Goal: Task Accomplishment & Management: Manage account settings

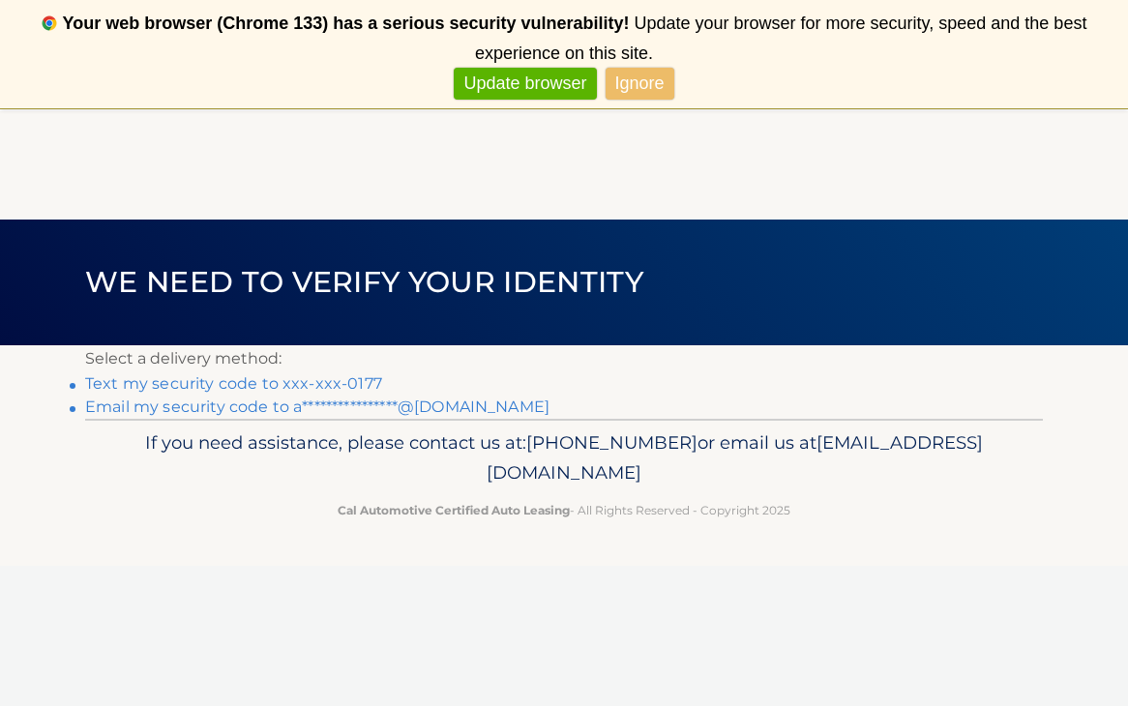
click at [439, 413] on link "**********" at bounding box center [317, 407] width 464 height 18
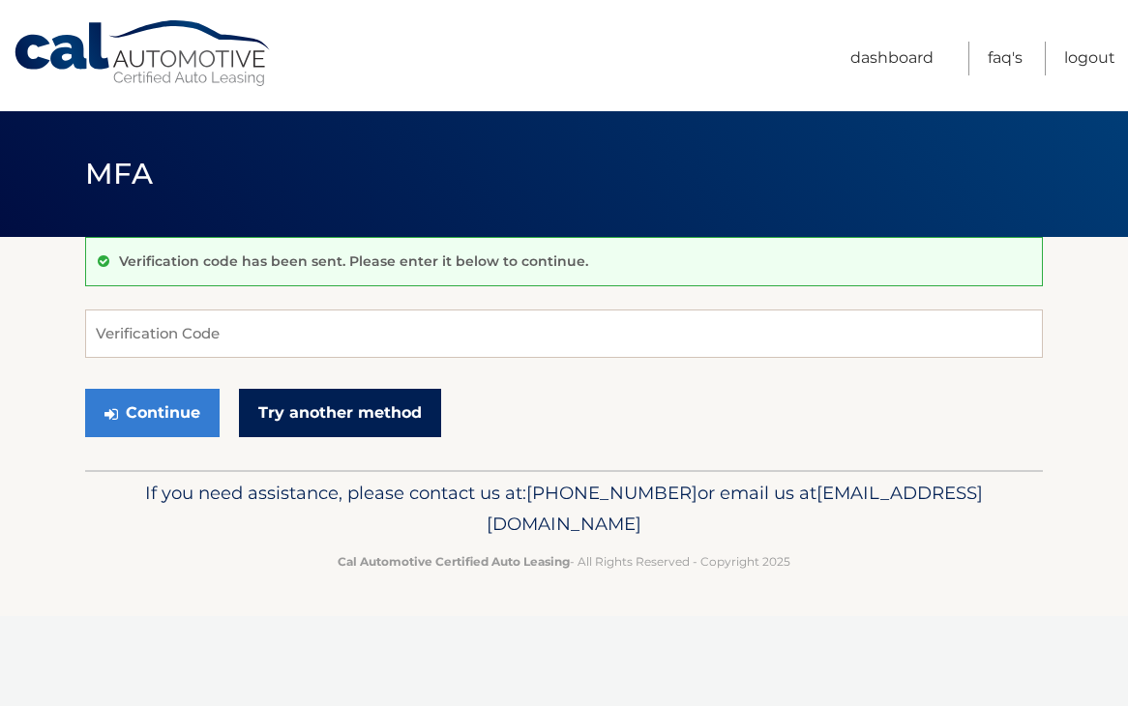
click at [279, 417] on link "Try another method" at bounding box center [340, 413] width 202 height 48
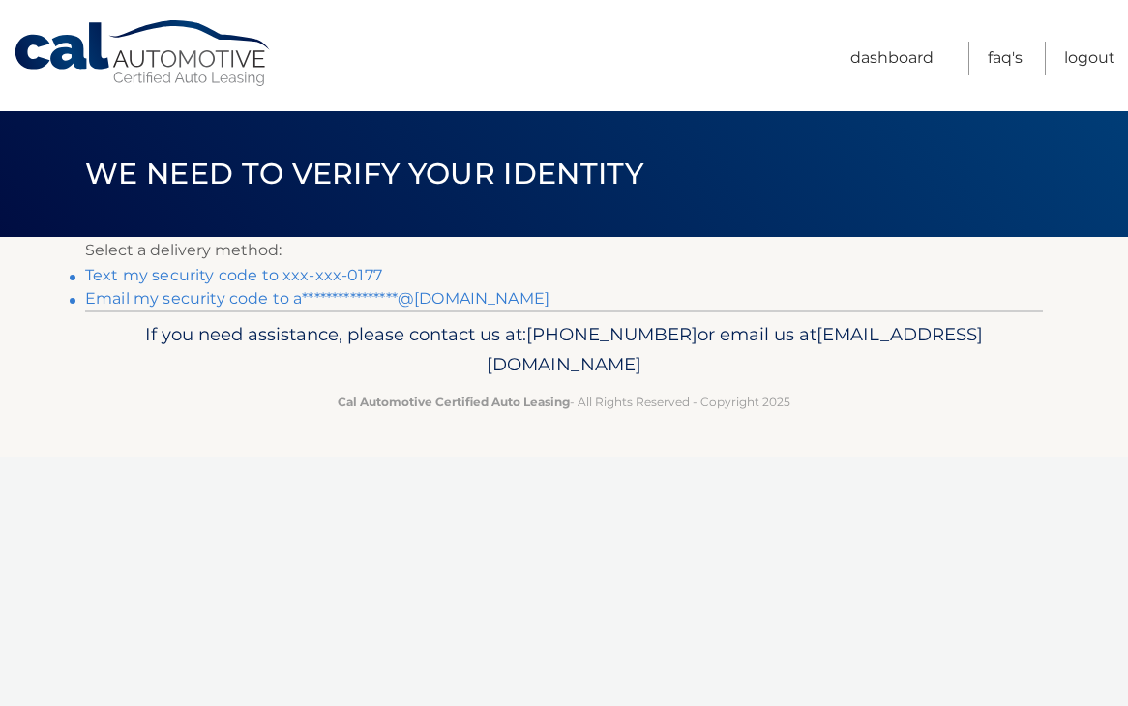
click at [461, 299] on link "**********" at bounding box center [317, 298] width 464 height 18
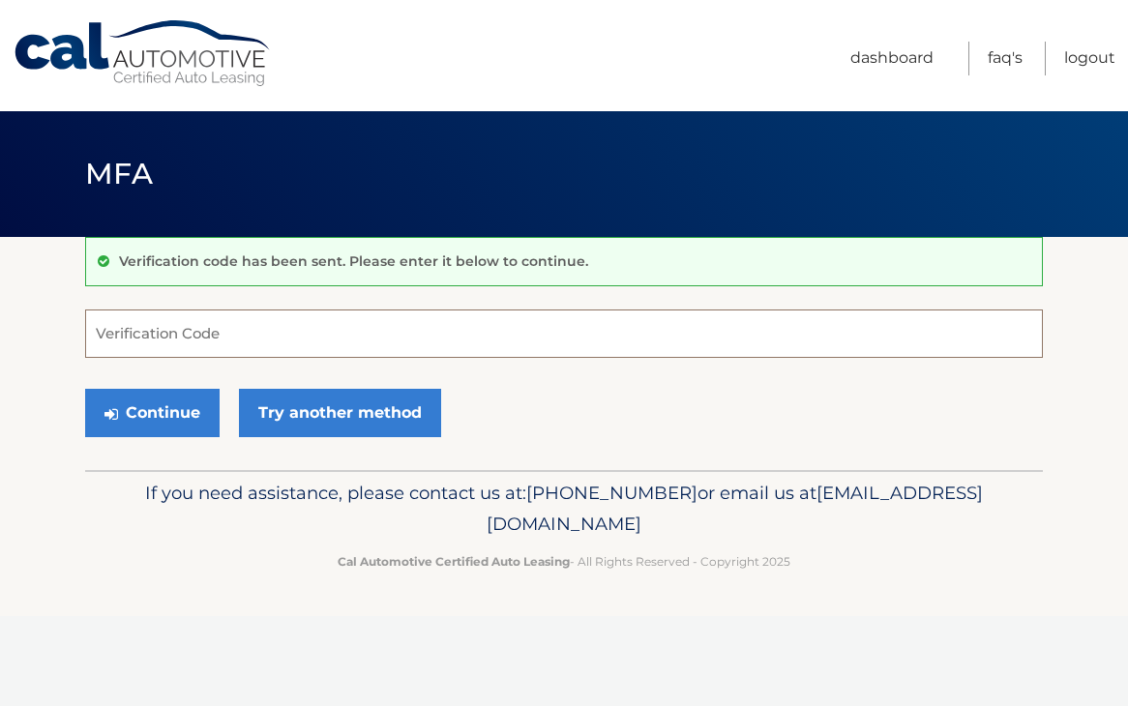
click at [403, 332] on input "Verification Code" at bounding box center [564, 334] width 958 height 48
paste input "616779"
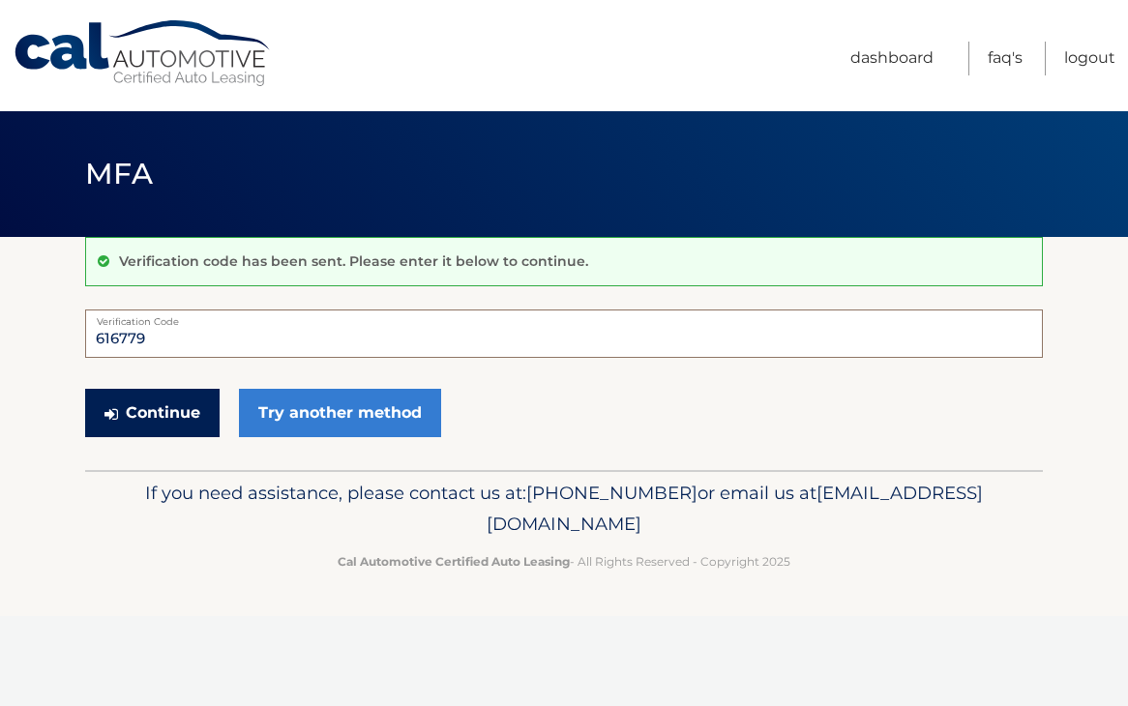
type input "616779"
click at [163, 402] on button "Continue" at bounding box center [152, 413] width 134 height 48
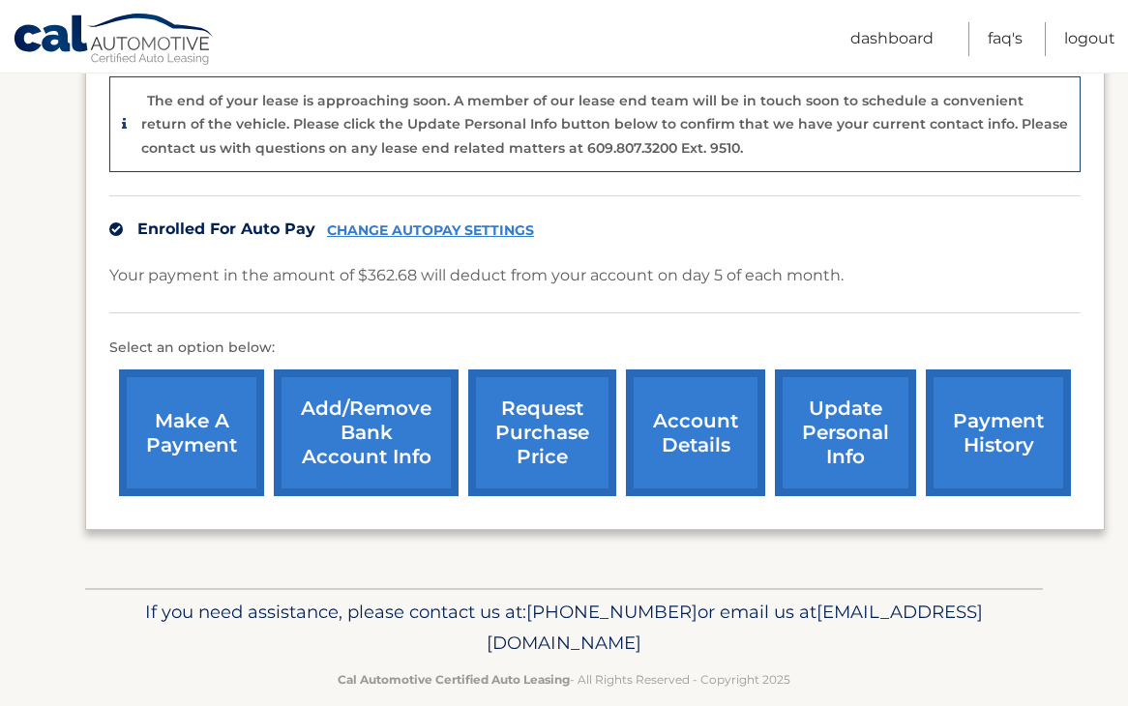
scroll to position [495, 0]
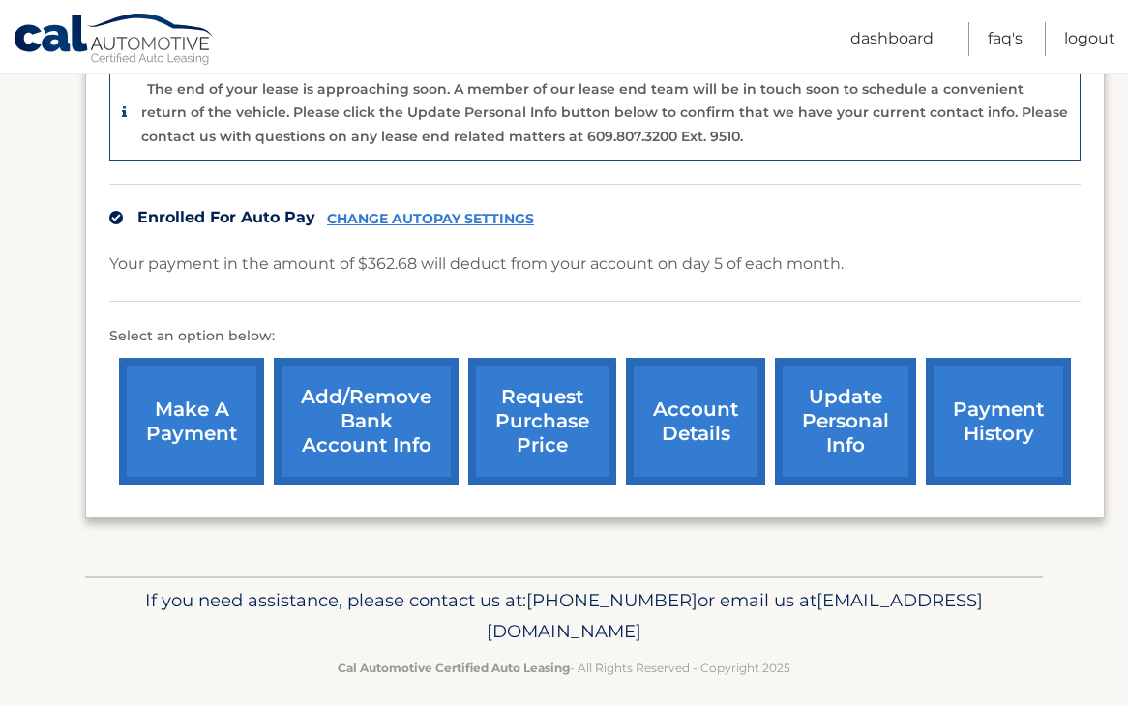
click at [211, 437] on link "make a payment" at bounding box center [191, 421] width 145 height 127
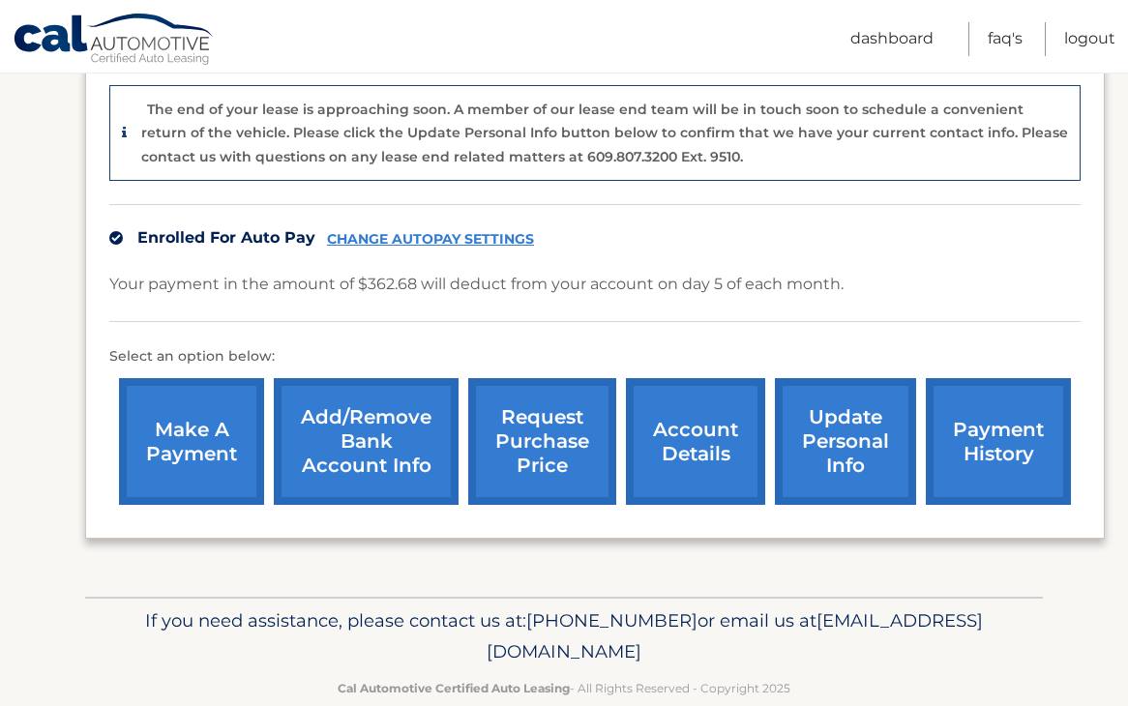
scroll to position [472, 0]
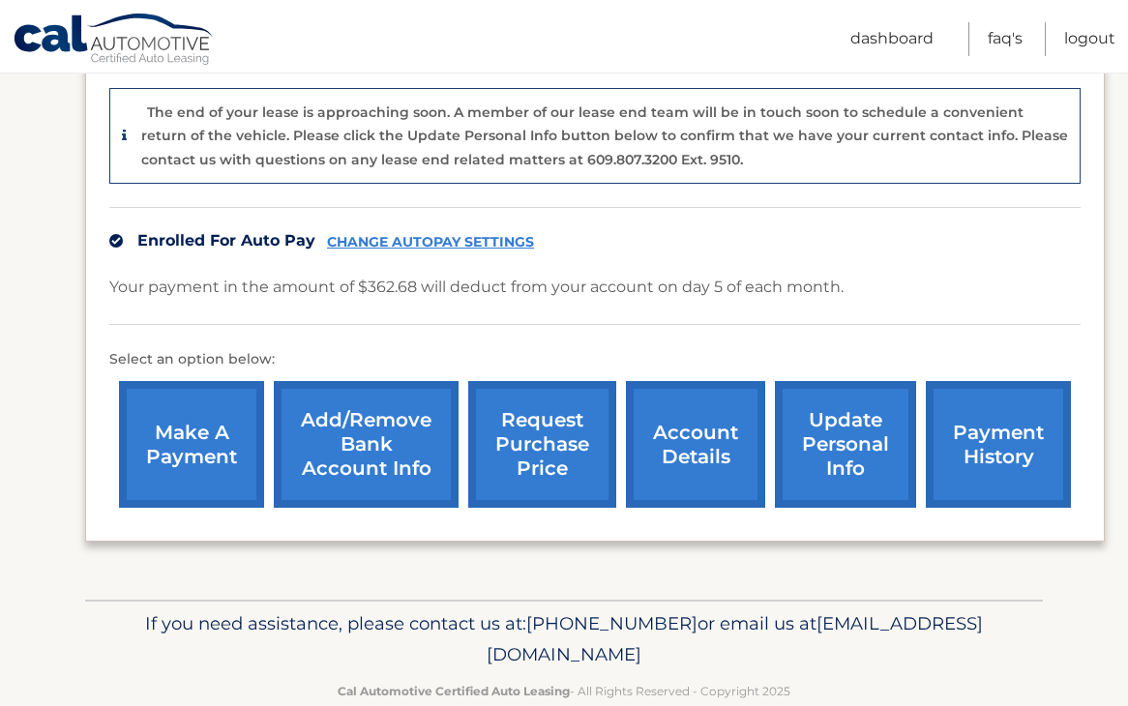
click at [1007, 422] on link "payment history" at bounding box center [998, 444] width 145 height 127
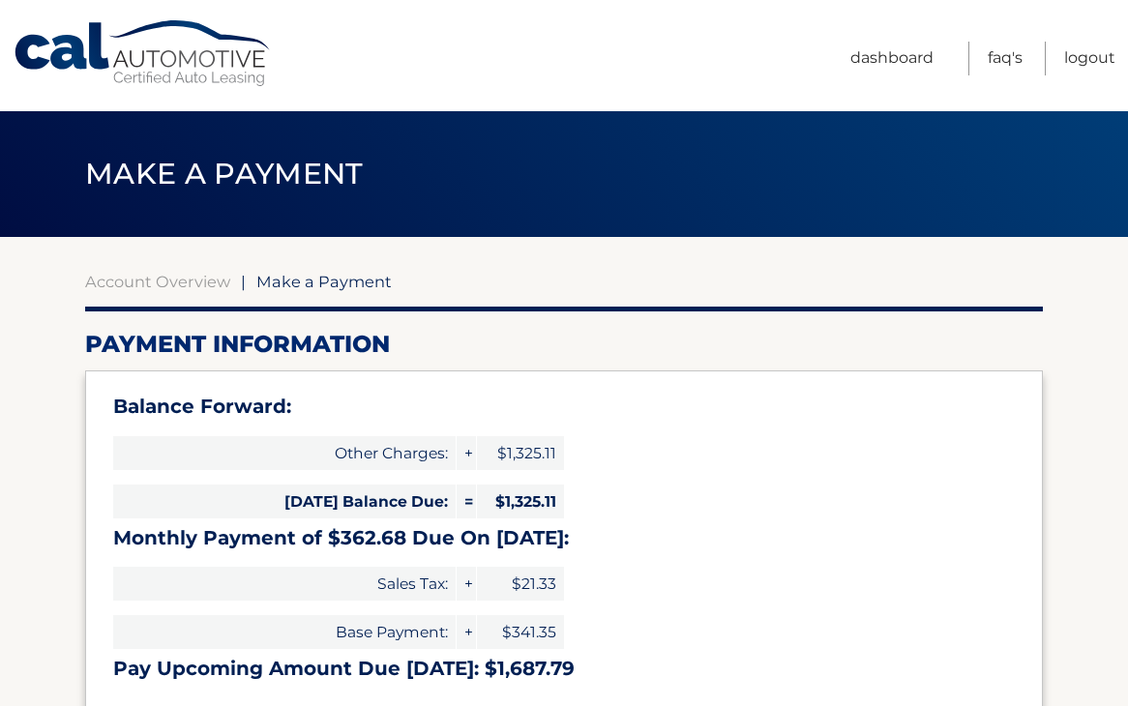
select select "ZDgxNGM1MTEtZTMyMC00YzU3LTk4NzYtZTZjZmRhNzk3ZDAx"
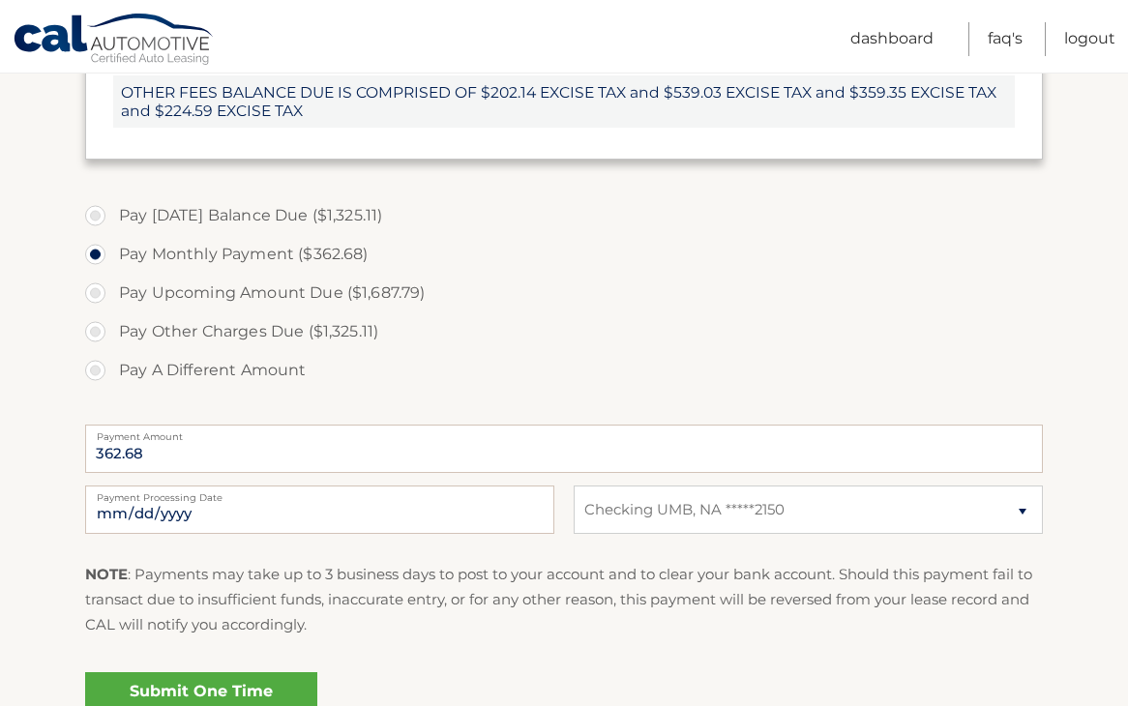
scroll to position [628, 0]
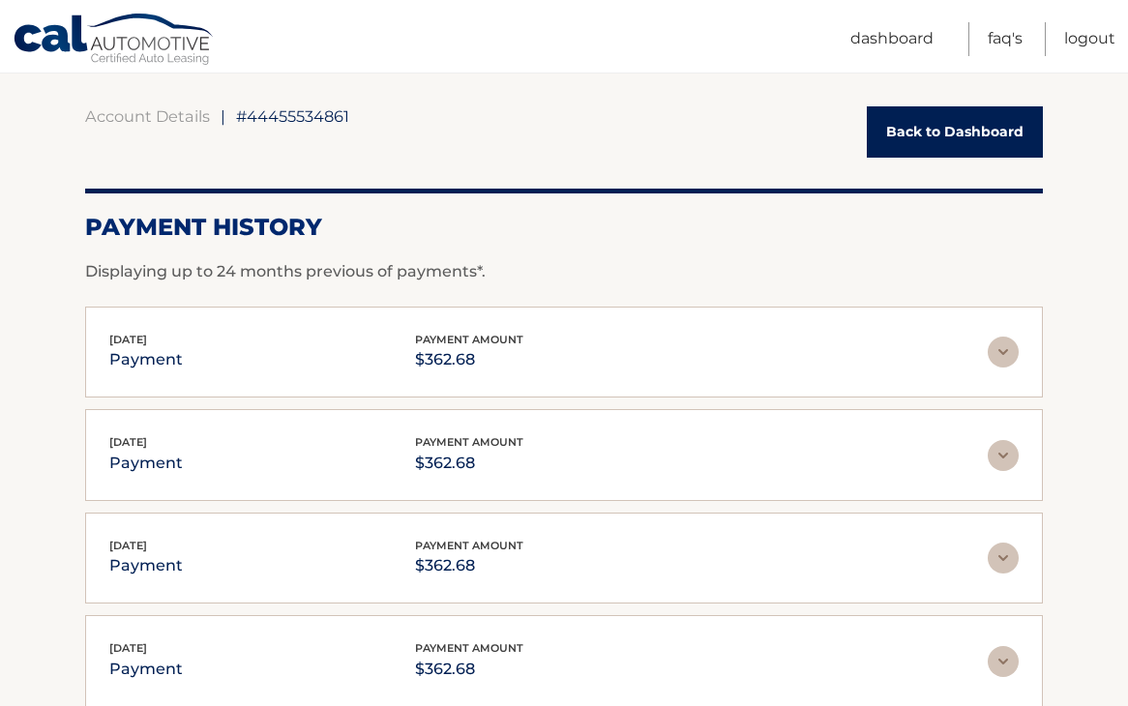
scroll to position [166, 0]
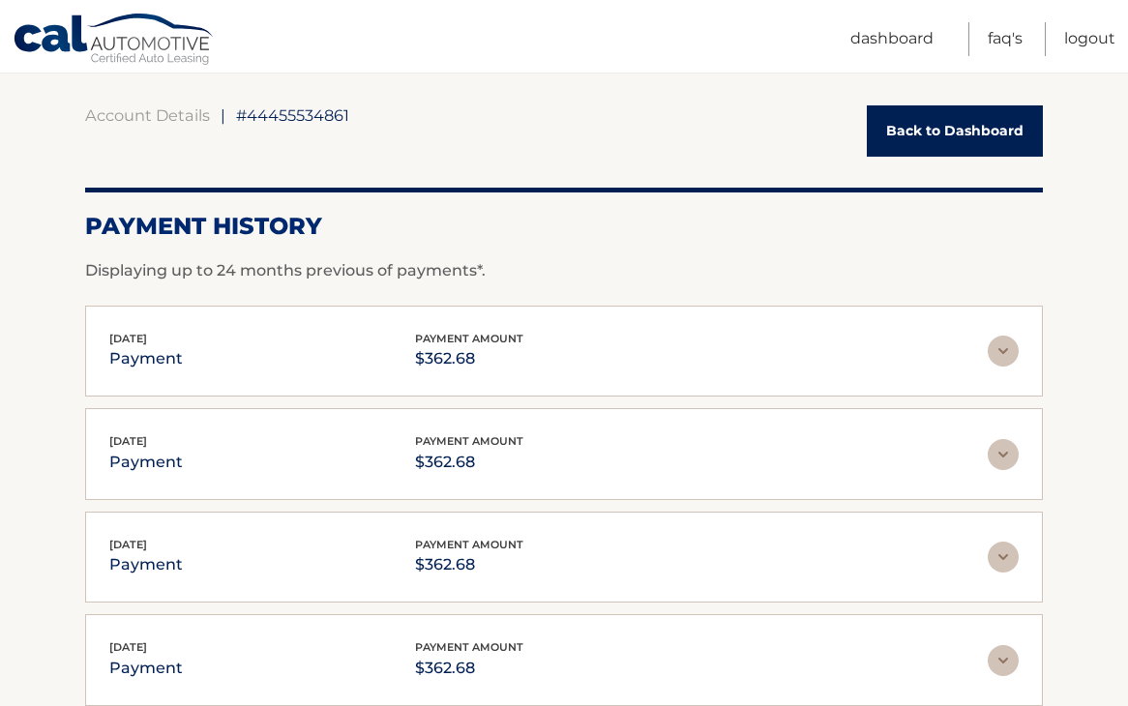
click at [999, 352] on img at bounding box center [1003, 351] width 31 height 31
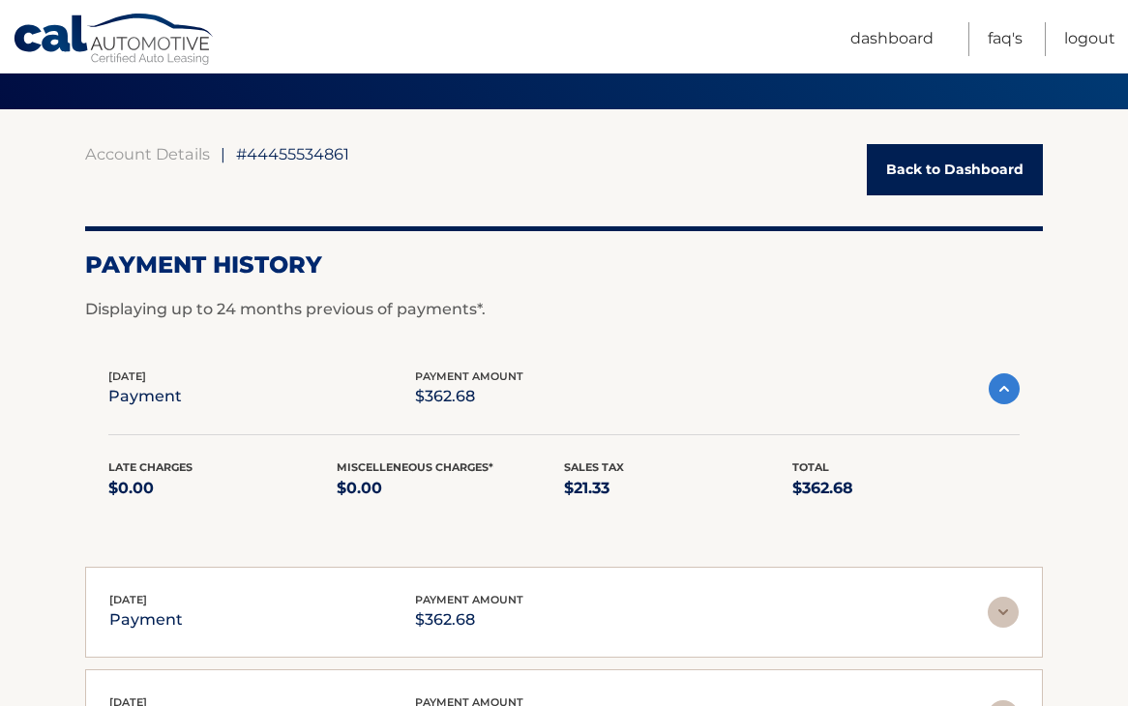
scroll to position [0, 0]
